Goal: Information Seeking & Learning: Compare options

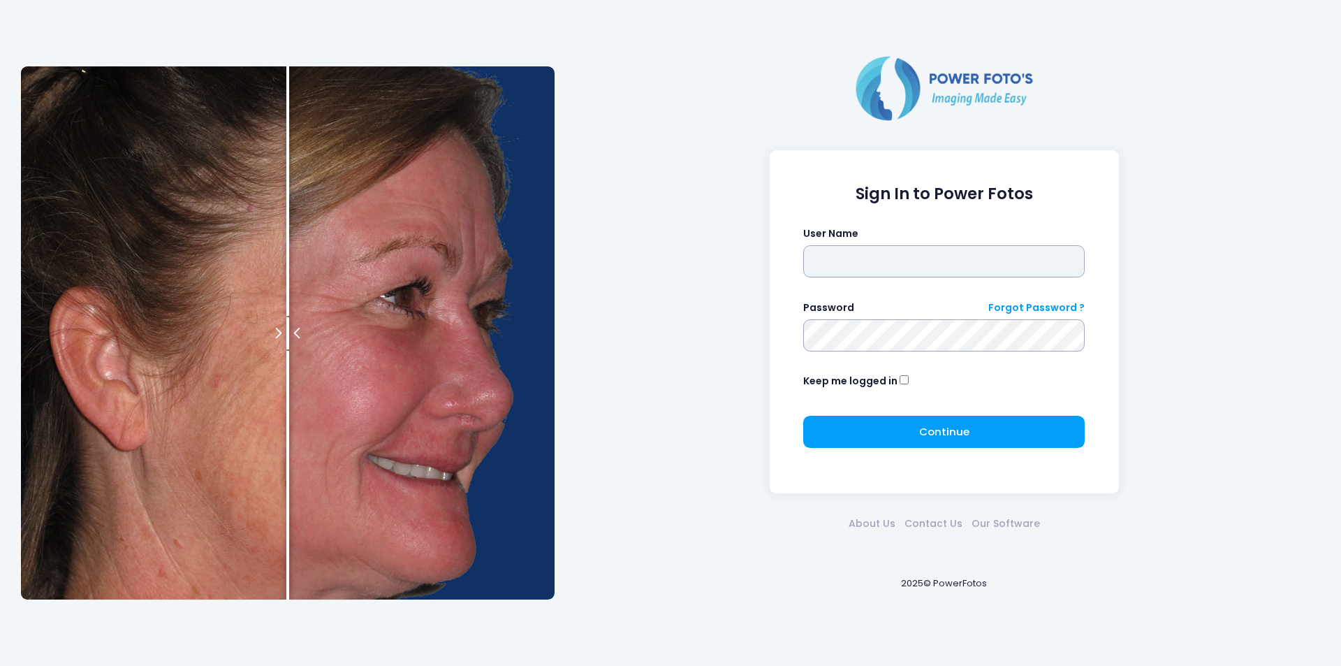
type input "*******"
